Goal: Find specific page/section

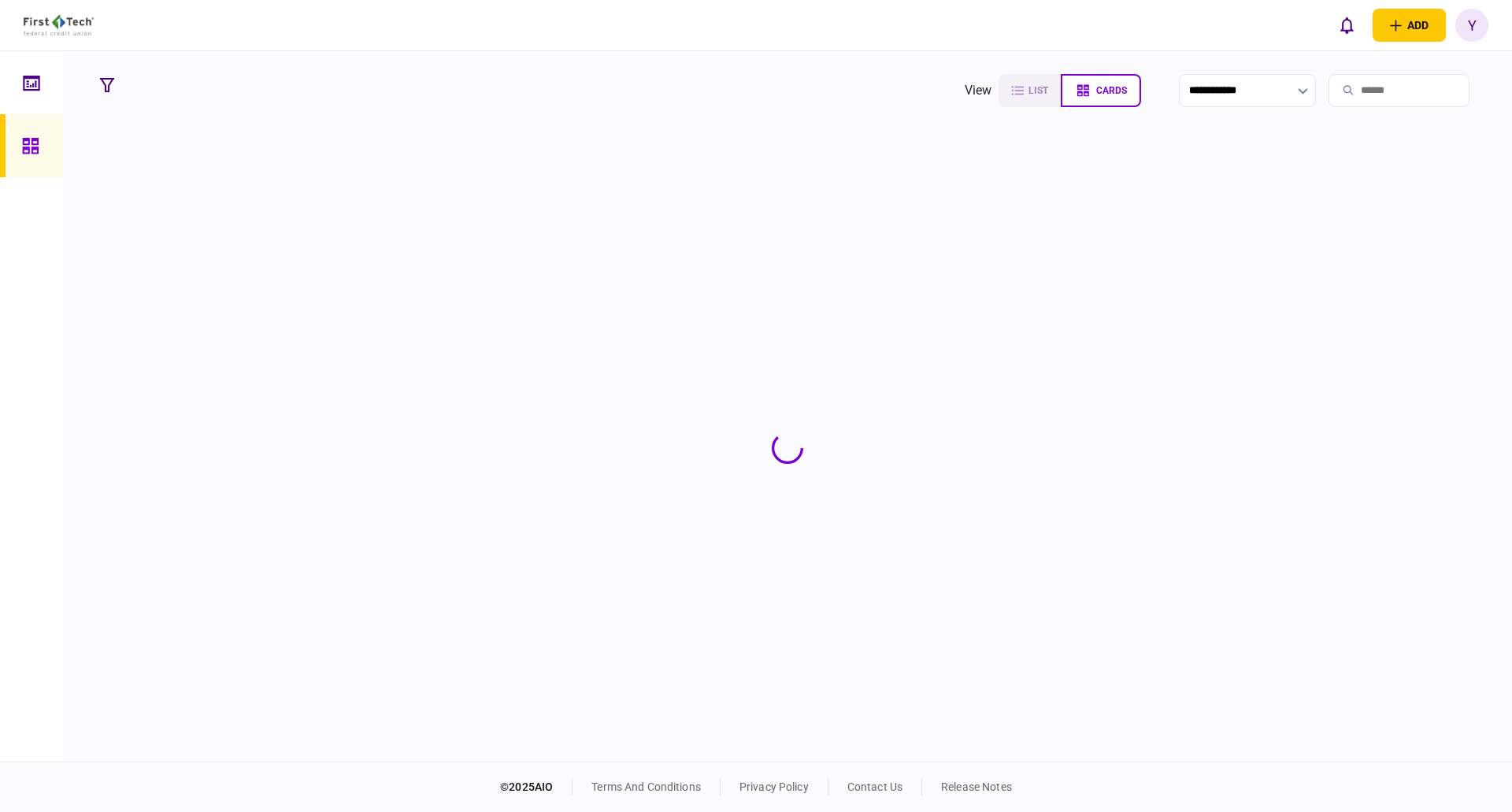
click at [1364, 89] on input "search" at bounding box center [1399, 91] width 141 height 33
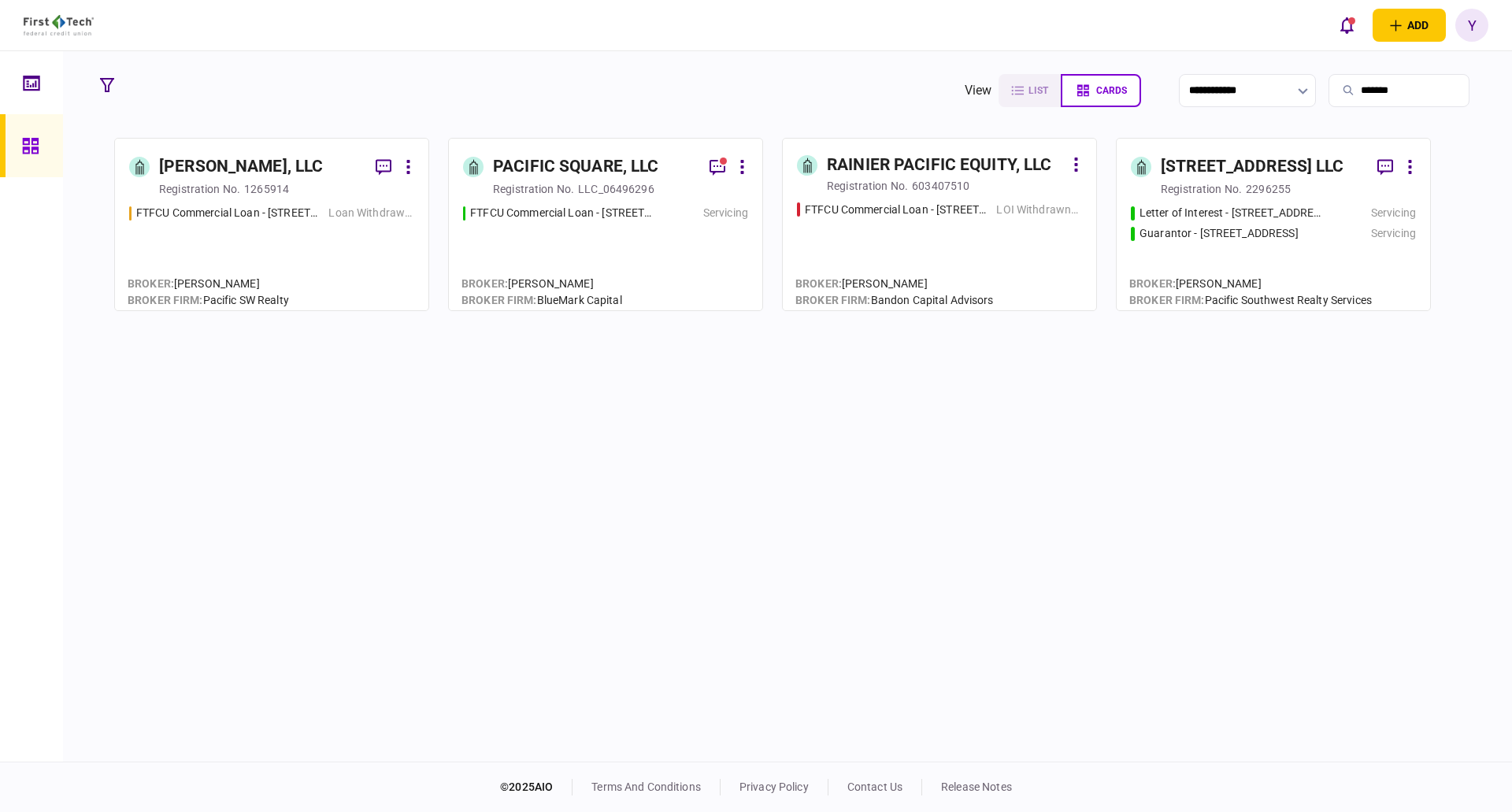
type input "*******"
click at [585, 168] on div "PACIFIC SQUARE, LLC" at bounding box center [575, 167] width 166 height 25
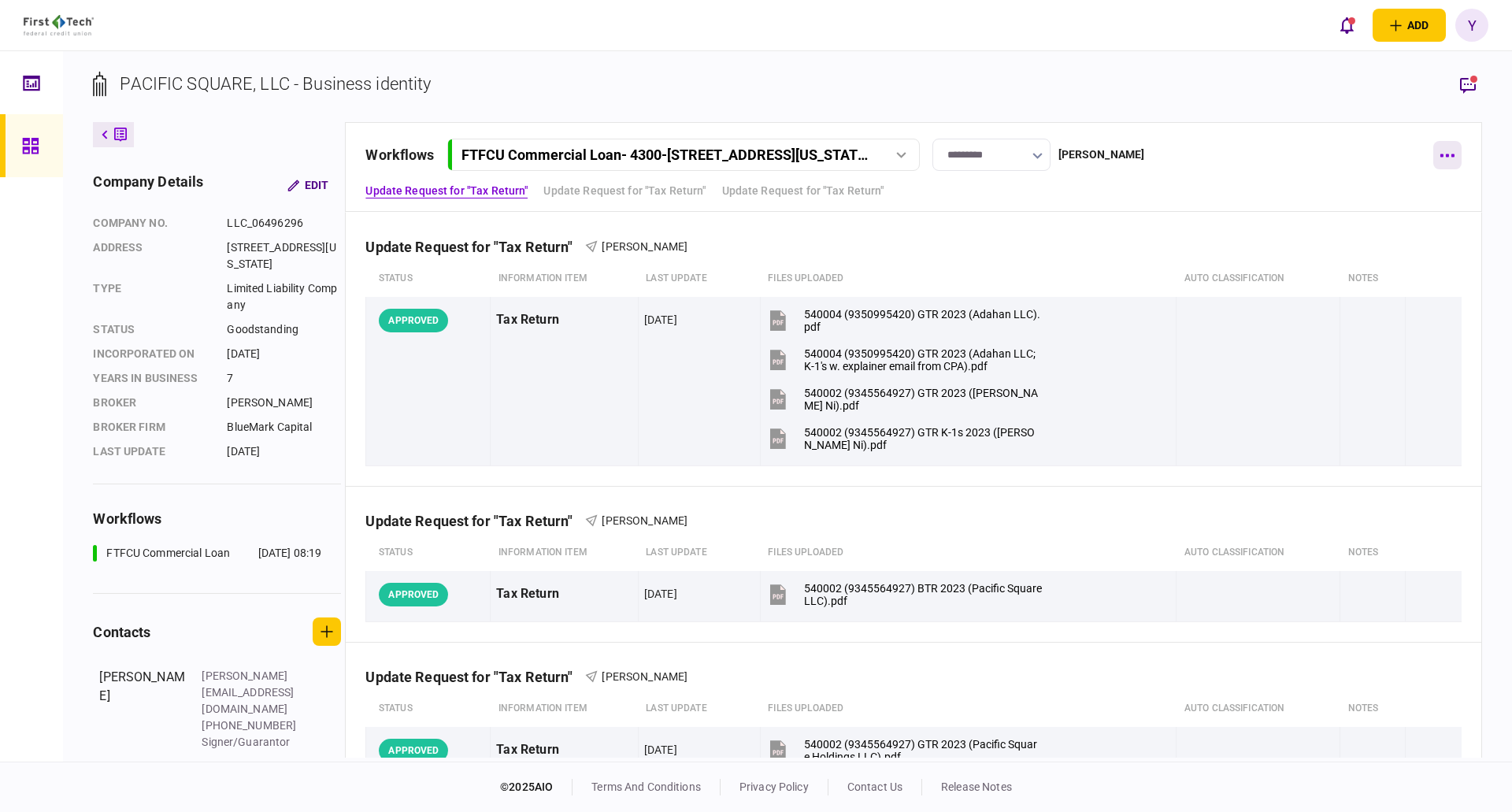
click at [1442, 156] on icon "button" at bounding box center [1447, 156] width 14 height 3
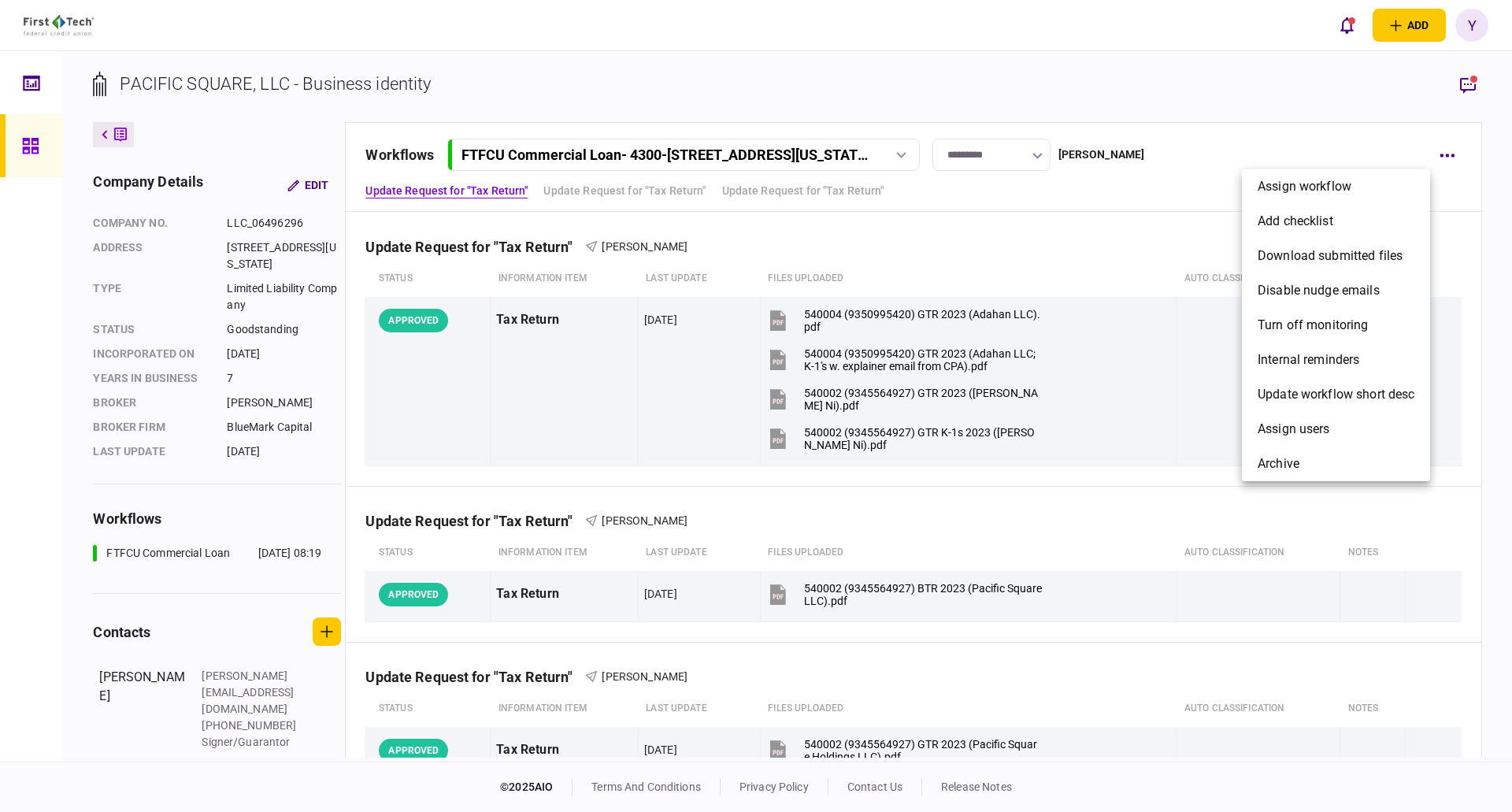
click at [1459, 79] on div at bounding box center [756, 406] width 1512 height 812
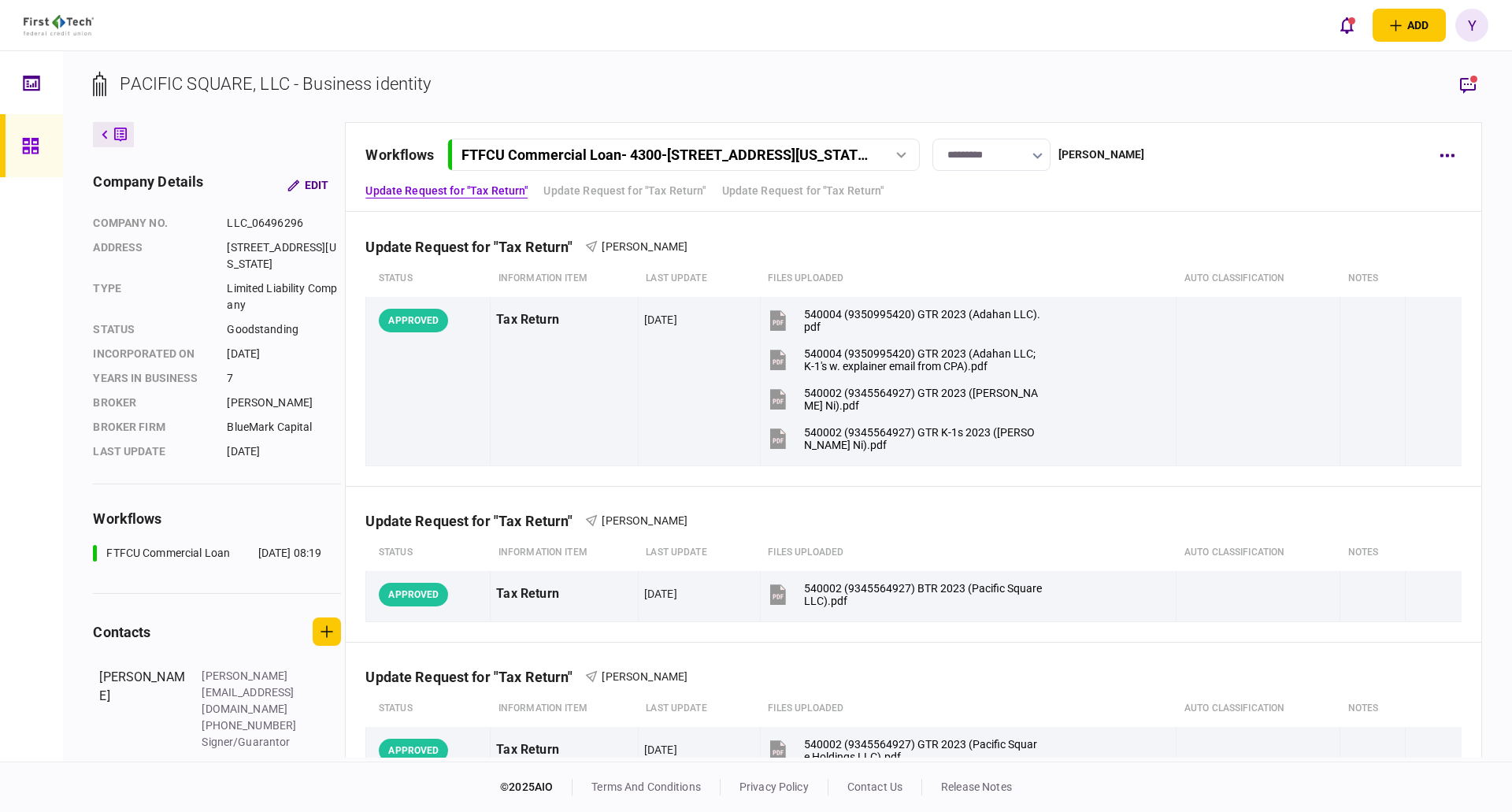
click at [1469, 86] on icon "button" at bounding box center [1468, 85] width 19 height 19
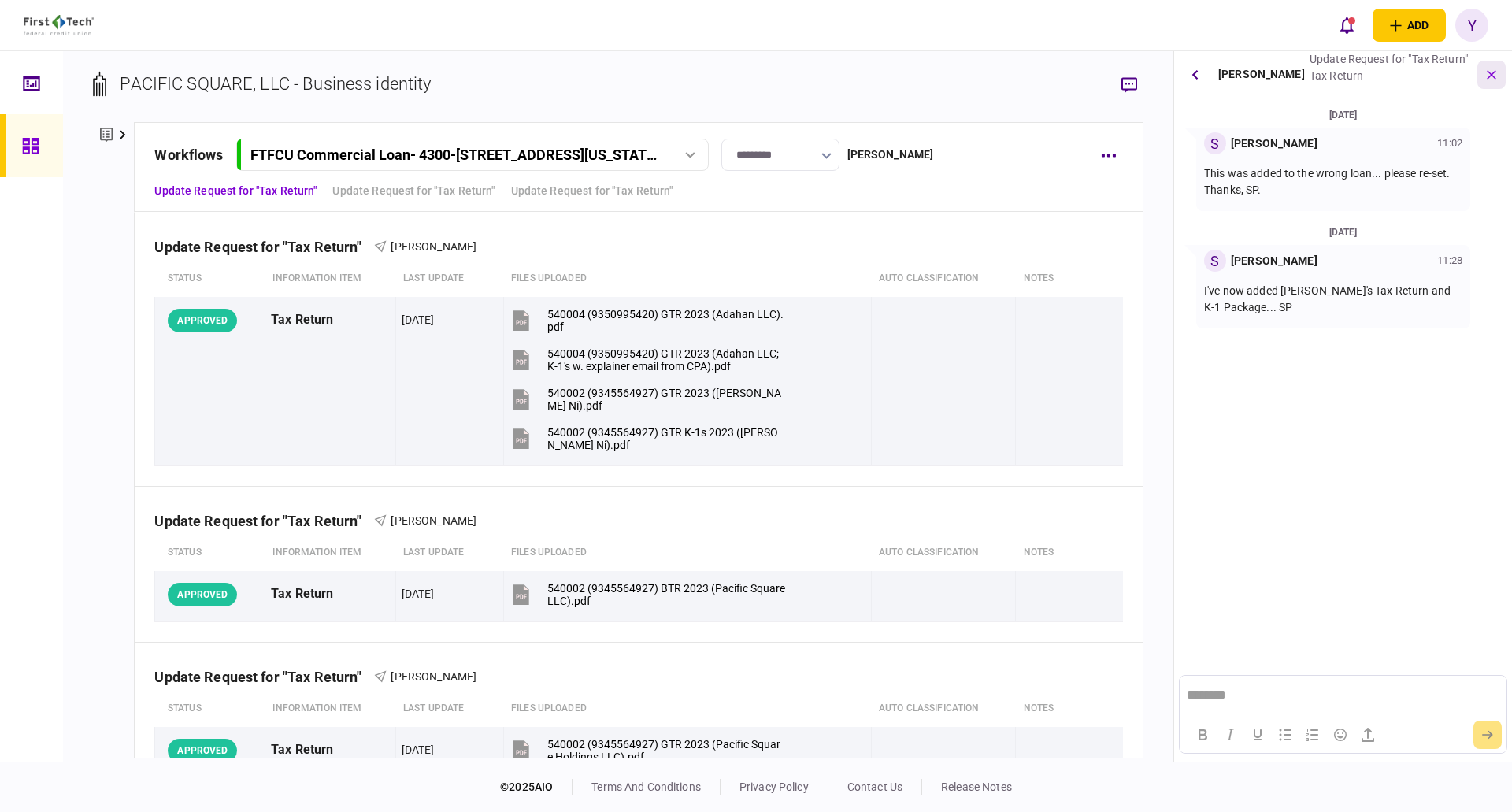
click at [1499, 77] on icon "button" at bounding box center [1492, 74] width 18 height 18
